Goal: Task Accomplishment & Management: Manage account settings

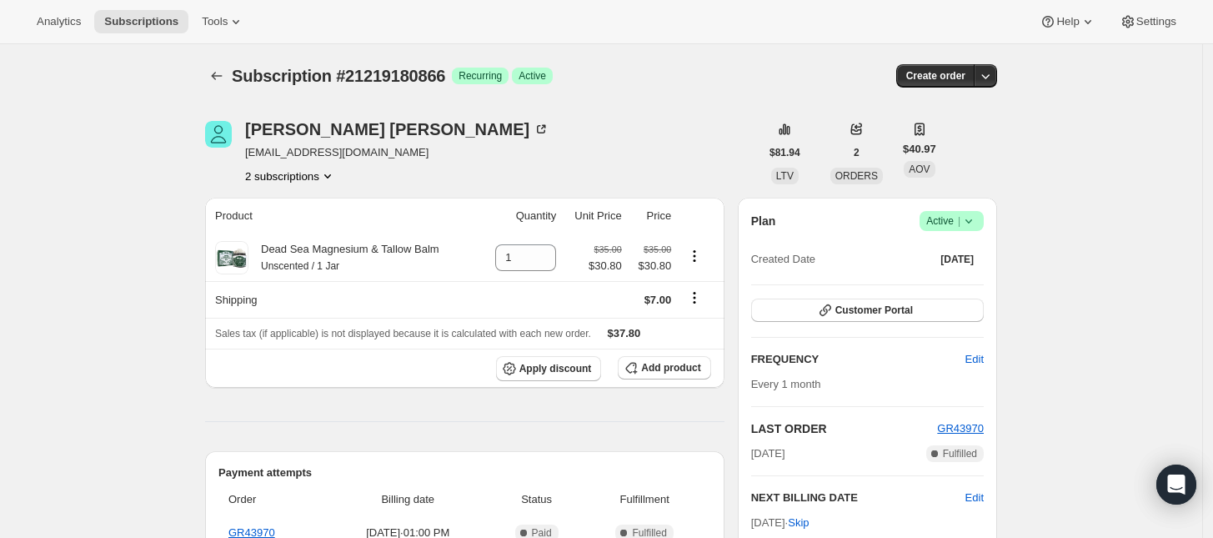
click at [276, 178] on button "2 subscriptions" at bounding box center [290, 176] width 91 height 17
click at [292, 201] on span "21219148098" at bounding box center [271, 207] width 67 height 13
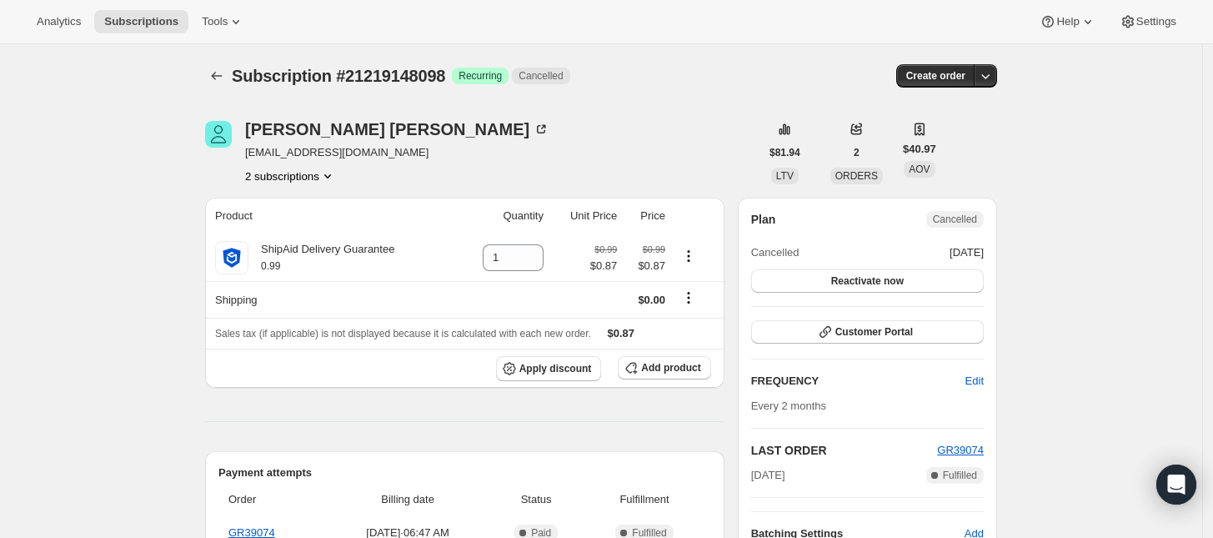
click at [315, 178] on button "2 subscriptions" at bounding box center [290, 176] width 91 height 17
click at [306, 232] on span "21219180866" at bounding box center [296, 236] width 116 height 17
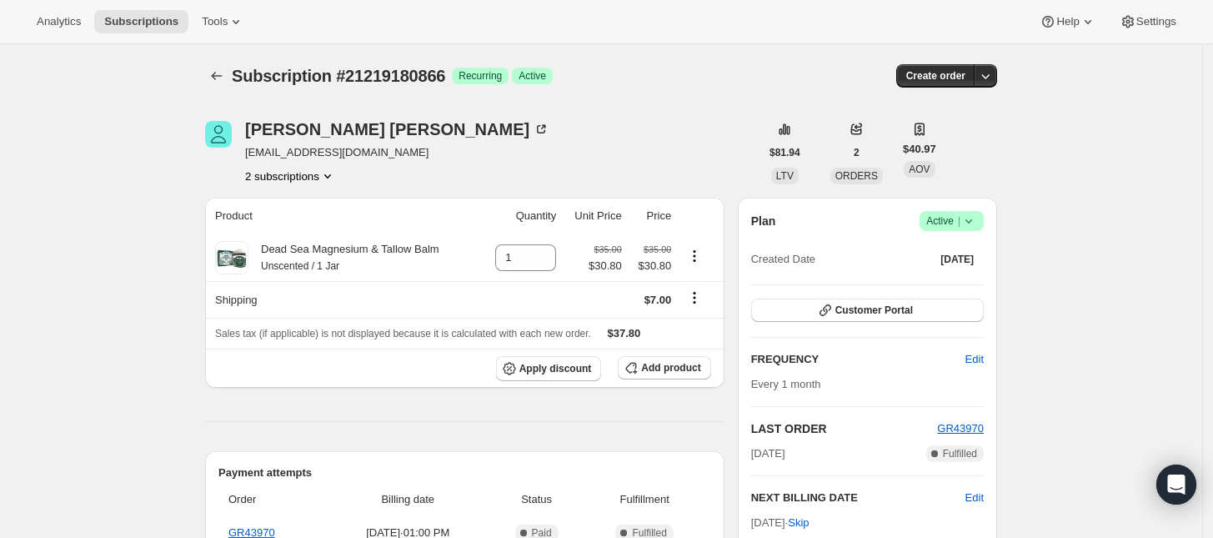
click at [956, 219] on span "Active |" at bounding box center [951, 221] width 51 height 17
click at [938, 278] on span "Cancel subscription" at bounding box center [957, 282] width 94 height 13
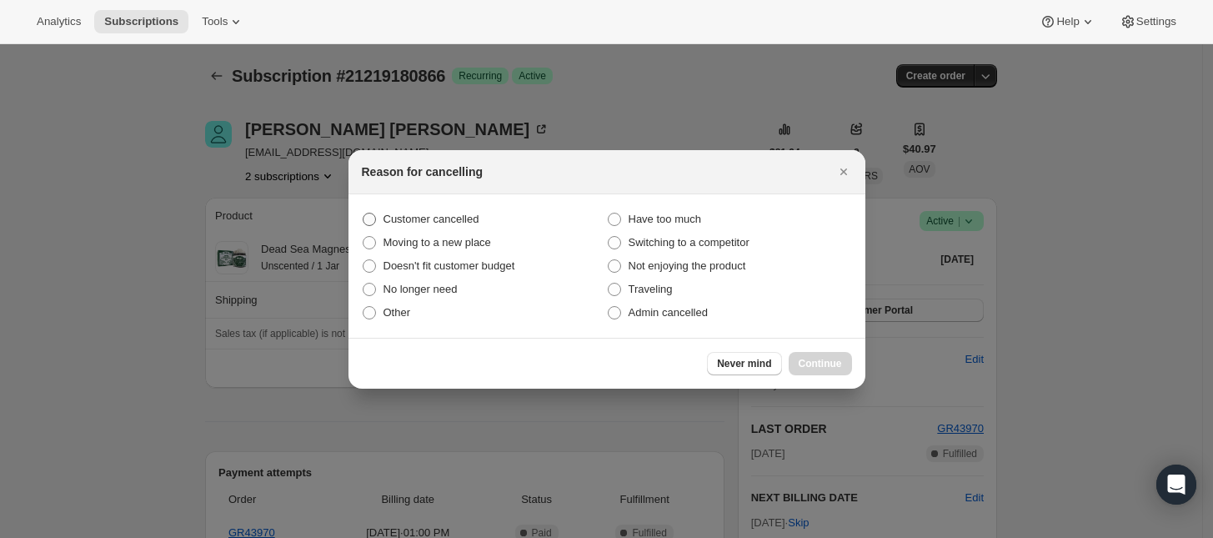
click at [440, 221] on span "Customer cancelled" at bounding box center [432, 219] width 96 height 13
click at [363, 213] on input "Customer cancelled" at bounding box center [363, 213] width 1 height 1
radio input "true"
click at [815, 362] on span "Continue" at bounding box center [820, 363] width 43 height 13
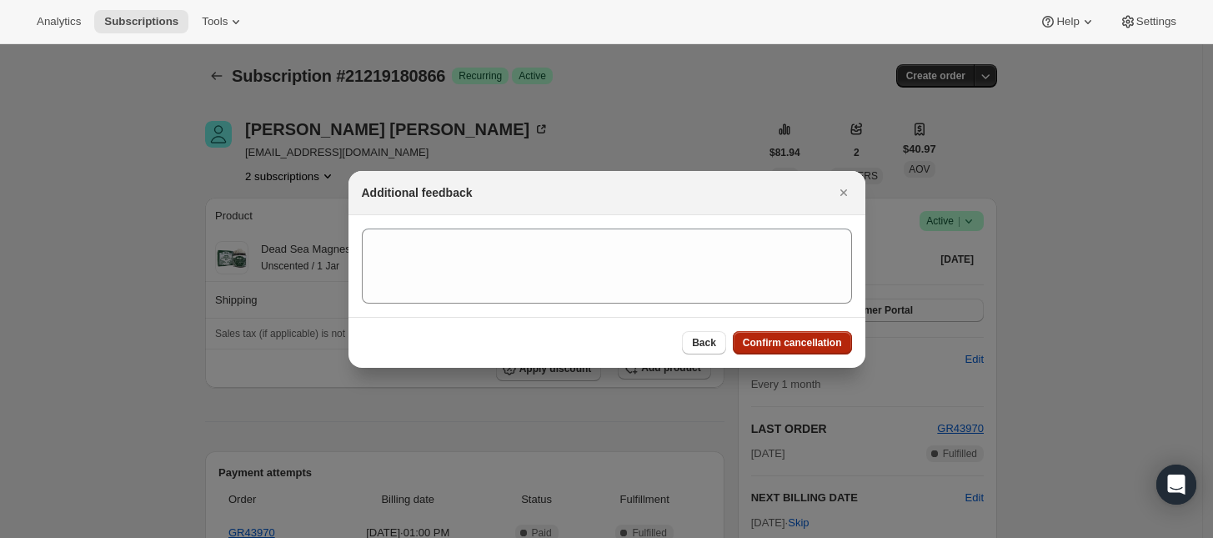
click at [821, 340] on span "Confirm cancellation" at bounding box center [792, 342] width 99 height 13
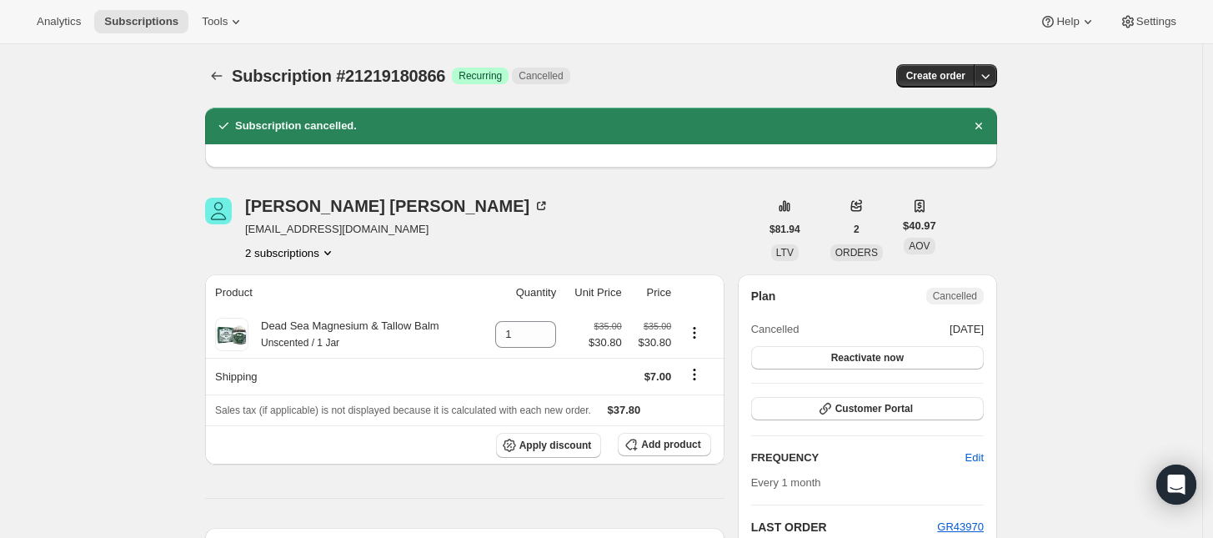
click at [311, 254] on button "2 subscriptions" at bounding box center [290, 252] width 91 height 17
click at [306, 278] on span "21219148098" at bounding box center [296, 284] width 116 height 17
click at [307, 251] on button "2 subscriptions" at bounding box center [290, 252] width 91 height 17
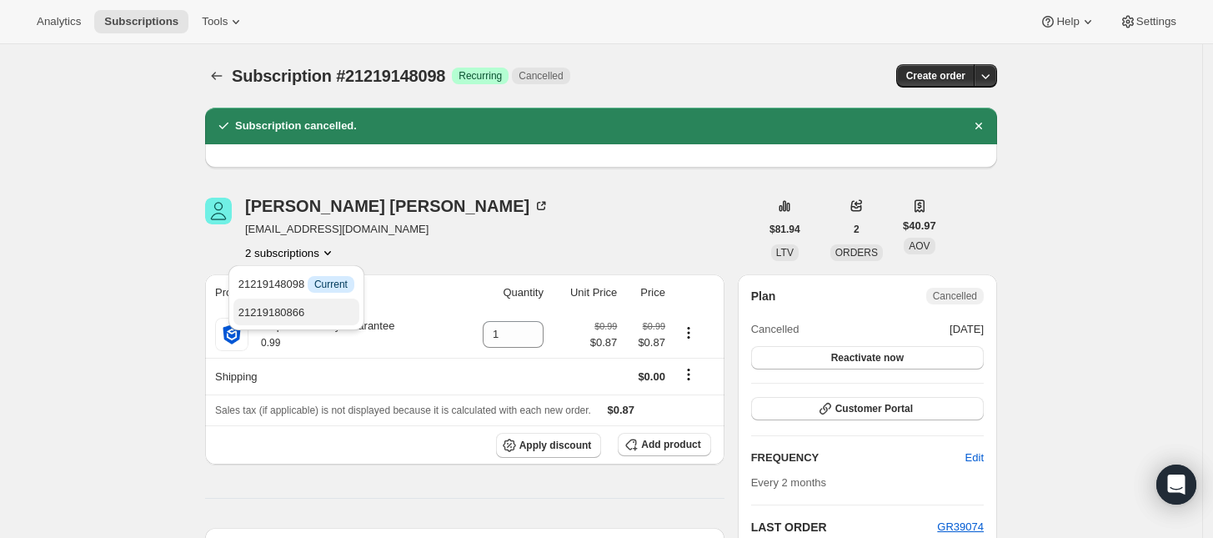
click at [300, 304] on span "21219180866" at bounding box center [296, 312] width 116 height 17
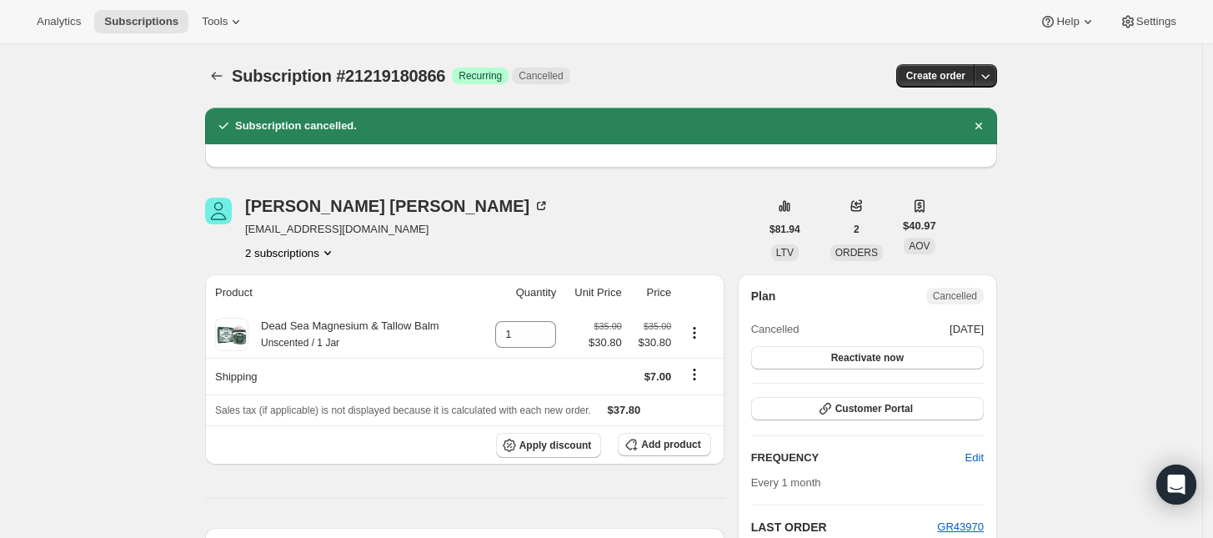
click at [321, 258] on button "2 subscriptions" at bounding box center [290, 252] width 91 height 17
click at [311, 273] on button "21219148098" at bounding box center [296, 283] width 126 height 27
